Goal: Check status

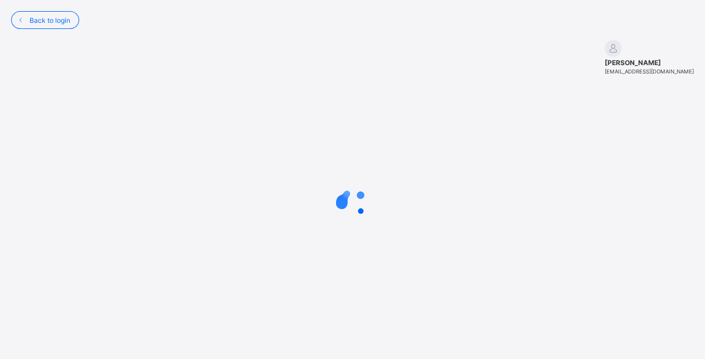
click at [523, 247] on div at bounding box center [352, 203] width 682 height 212
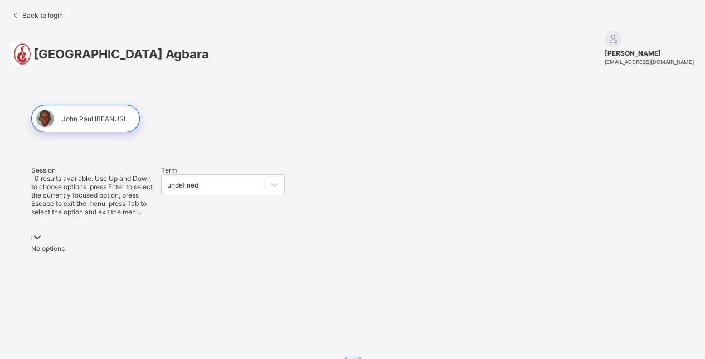
click at [81, 245] on div "No options" at bounding box center [93, 249] width 124 height 8
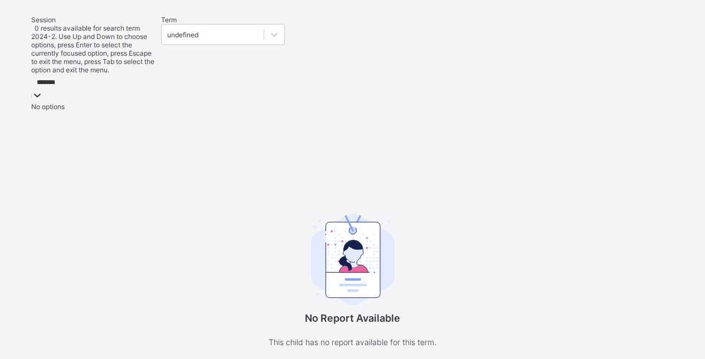
scroll to position [111, 0]
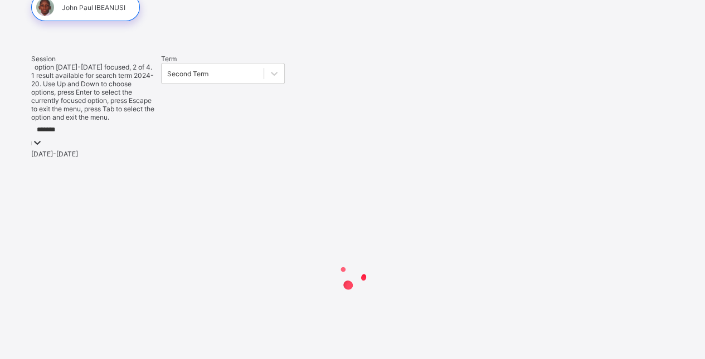
type input "********"
click at [108, 150] on div "2024-2025" at bounding box center [93, 154] width 124 height 8
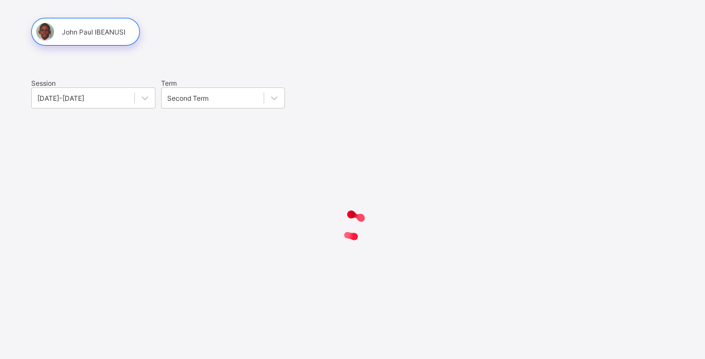
click at [196, 79] on div "Term Second Term" at bounding box center [223, 94] width 124 height 30
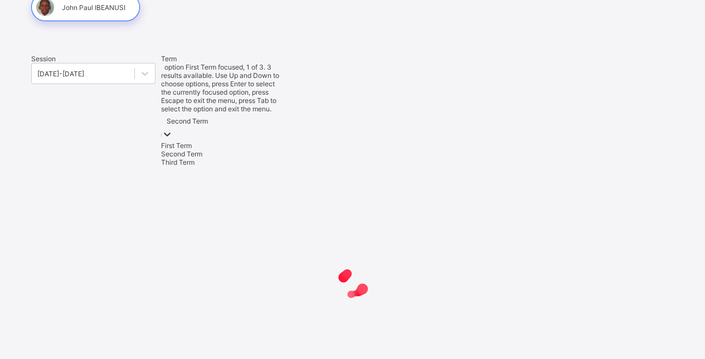
click at [201, 113] on div "Second Term" at bounding box center [223, 121] width 124 height 16
click at [215, 158] on div "Third Term" at bounding box center [223, 162] width 124 height 8
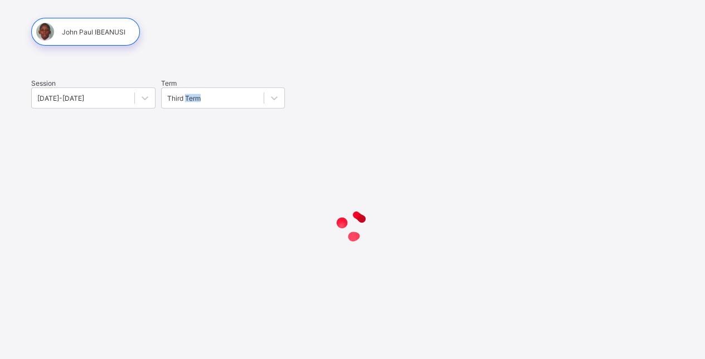
click at [215, 134] on div at bounding box center [352, 226] width 642 height 212
click at [245, 137] on div at bounding box center [352, 226] width 642 height 212
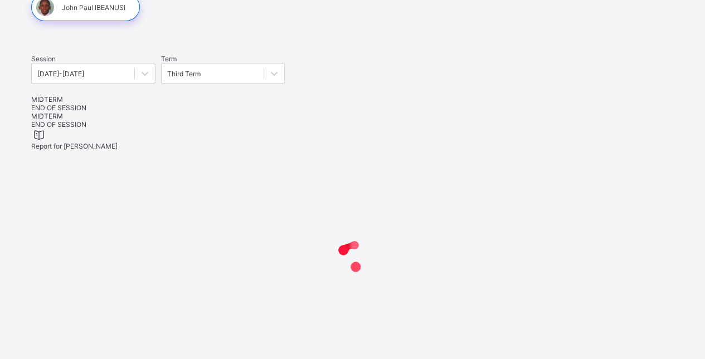
click at [113, 112] on div "END OF SESSION" at bounding box center [352, 108] width 642 height 8
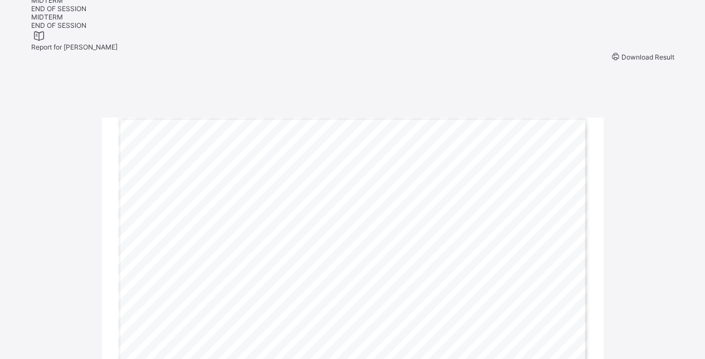
scroll to position [0, 0]
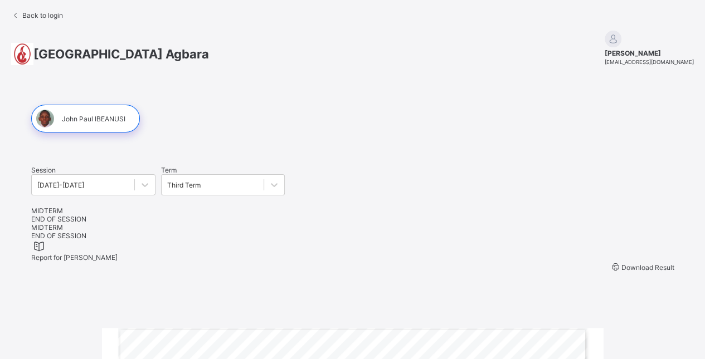
click at [35, 215] on div "MIDTERM" at bounding box center [352, 211] width 642 height 8
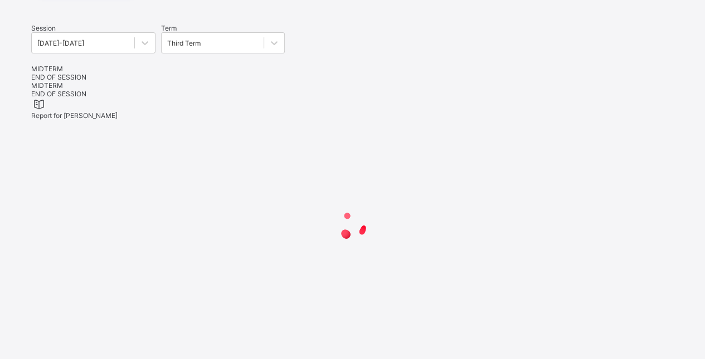
scroll to position [182, 0]
click at [531, 189] on div at bounding box center [352, 226] width 642 height 212
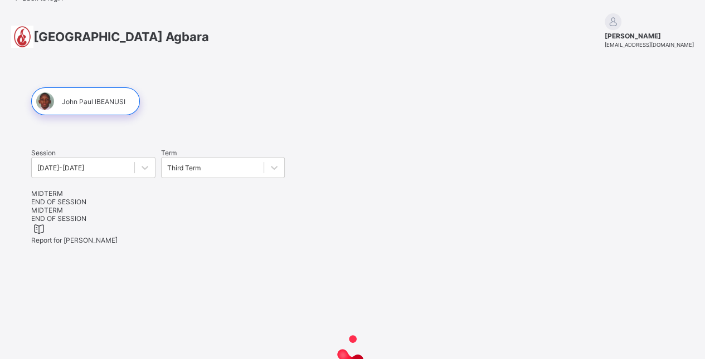
scroll to position [0, 0]
